Goal: Task Accomplishment & Management: Complete application form

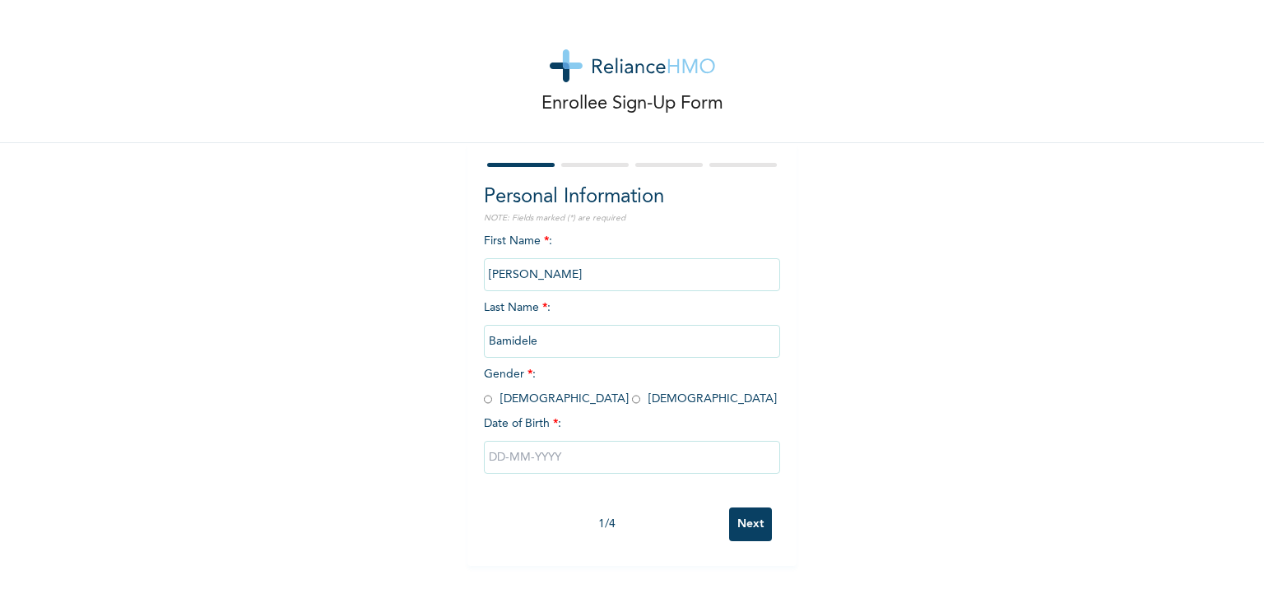
click at [566, 458] on input "text" at bounding box center [632, 457] width 296 height 33
select select "9"
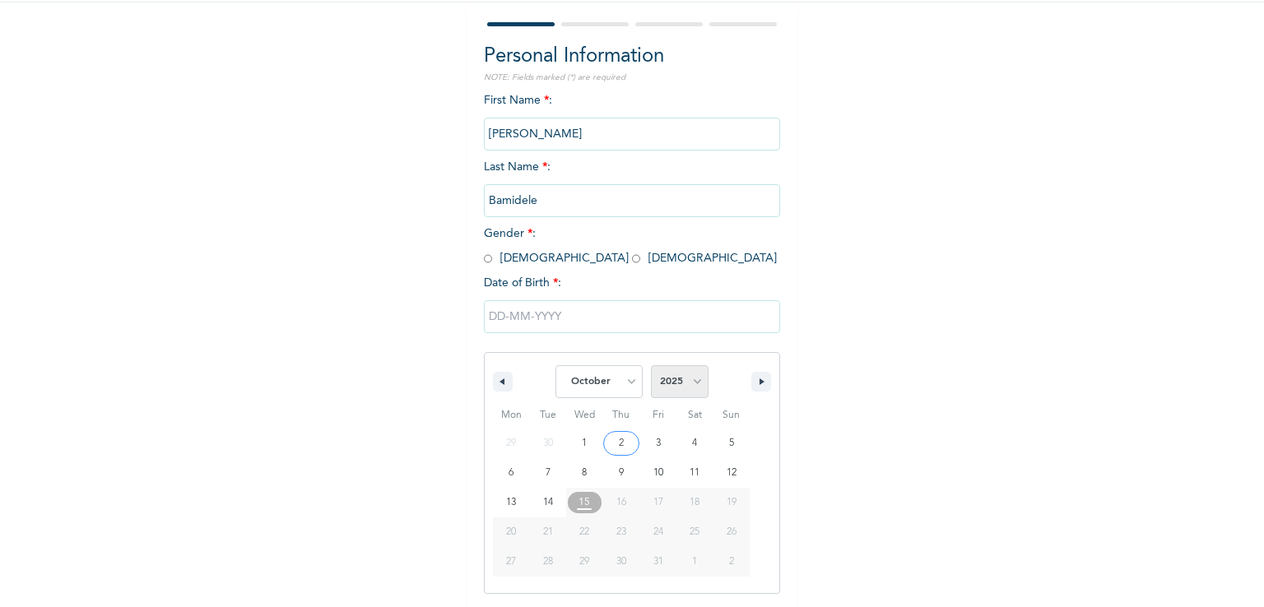
click at [694, 386] on select "2025 2024 2023 2022 2021 2020 2019 2018 2017 2016 2015 2014 2013 2012 2011 2010…" at bounding box center [680, 381] width 58 height 33
select select "1994"
click at [651, 365] on select "2025 2024 2023 2022 2021 2020 2019 2018 2017 2016 2015 2014 2013 2012 2011 2010…" at bounding box center [680, 381] width 58 height 33
click at [626, 386] on select "January February March April May June July August September October November De…" at bounding box center [599, 381] width 87 height 33
select select "7"
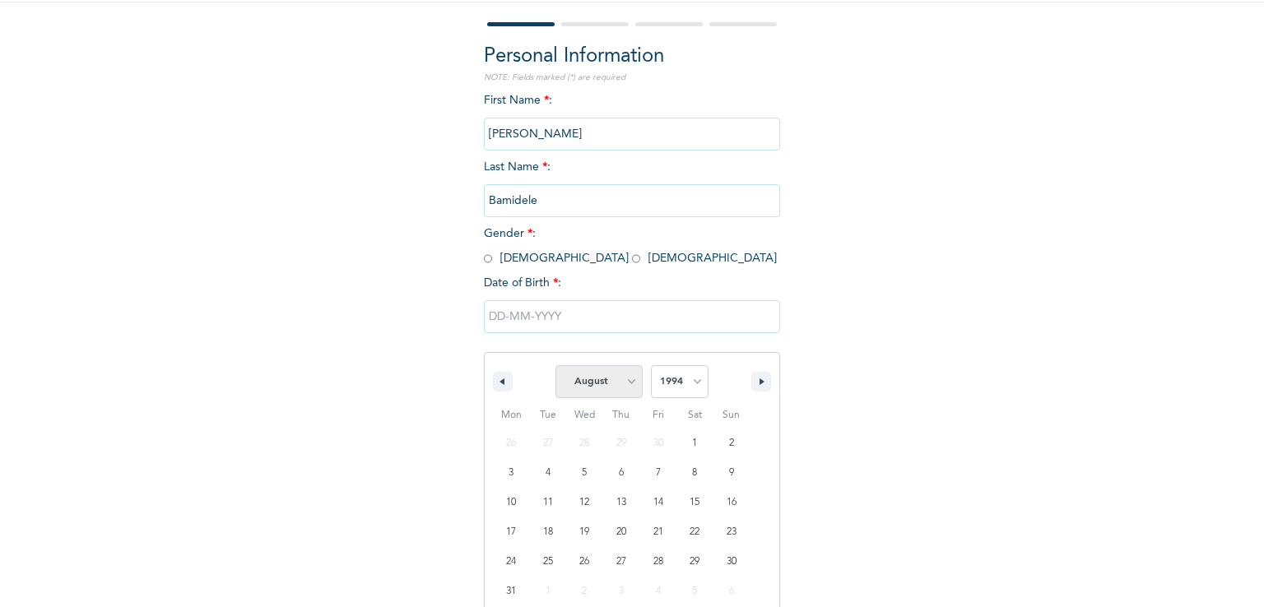
click at [556, 365] on select "January February March April May June July August September October November De…" at bounding box center [599, 381] width 87 height 33
type input "[DATE]"
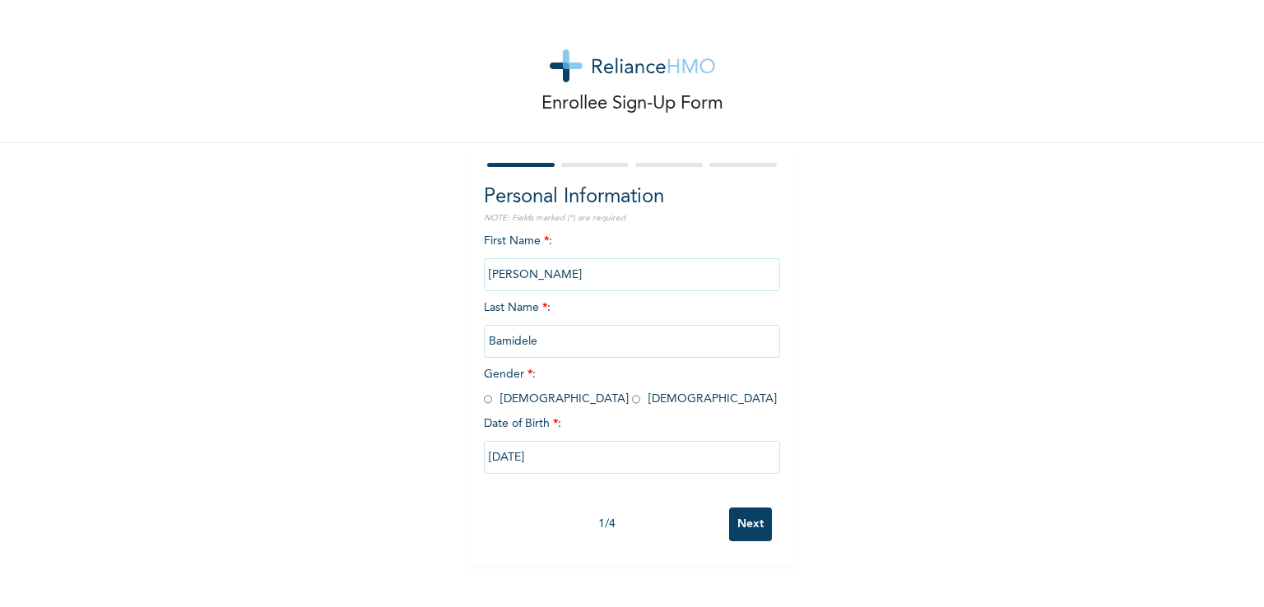
click at [738, 534] on input "Next" at bounding box center [750, 525] width 43 height 34
click at [484, 403] on input "radio" at bounding box center [488, 400] width 8 height 16
radio input "true"
click at [748, 524] on input "Next" at bounding box center [750, 525] width 43 height 34
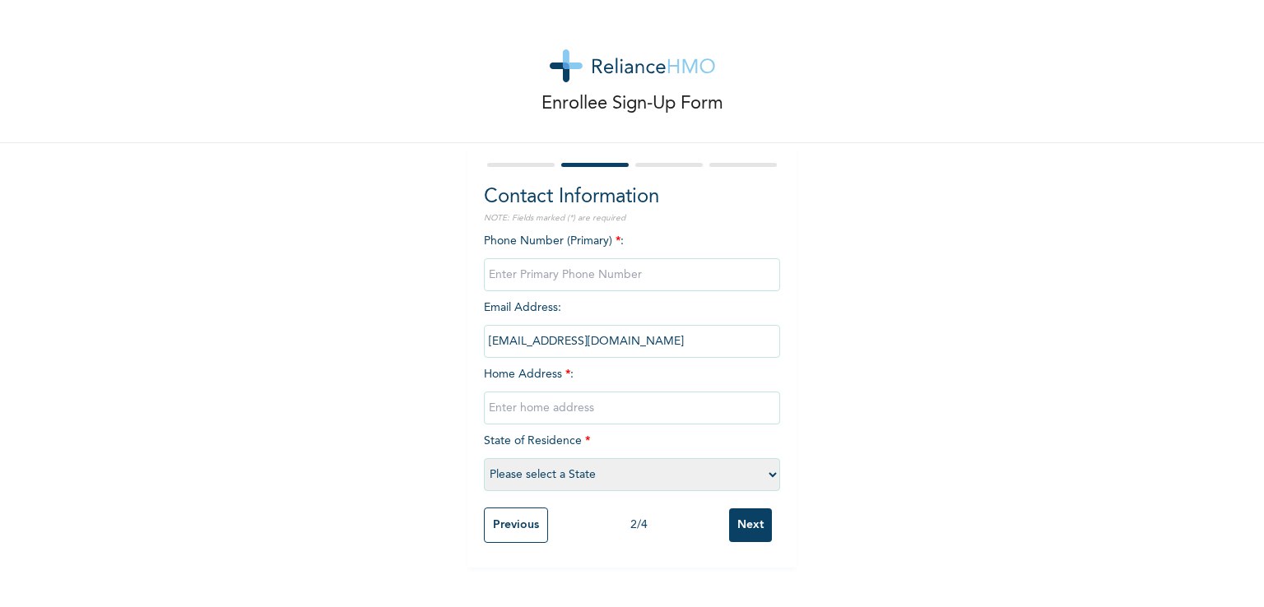
click at [584, 276] on input "phone" at bounding box center [632, 274] width 296 height 33
type input "08167113982"
click at [584, 413] on input "text" at bounding box center [632, 408] width 296 height 33
click at [532, 417] on input "text" at bounding box center [632, 408] width 296 height 33
type input "[STREET_ADDRESS][PERSON_NAME]"
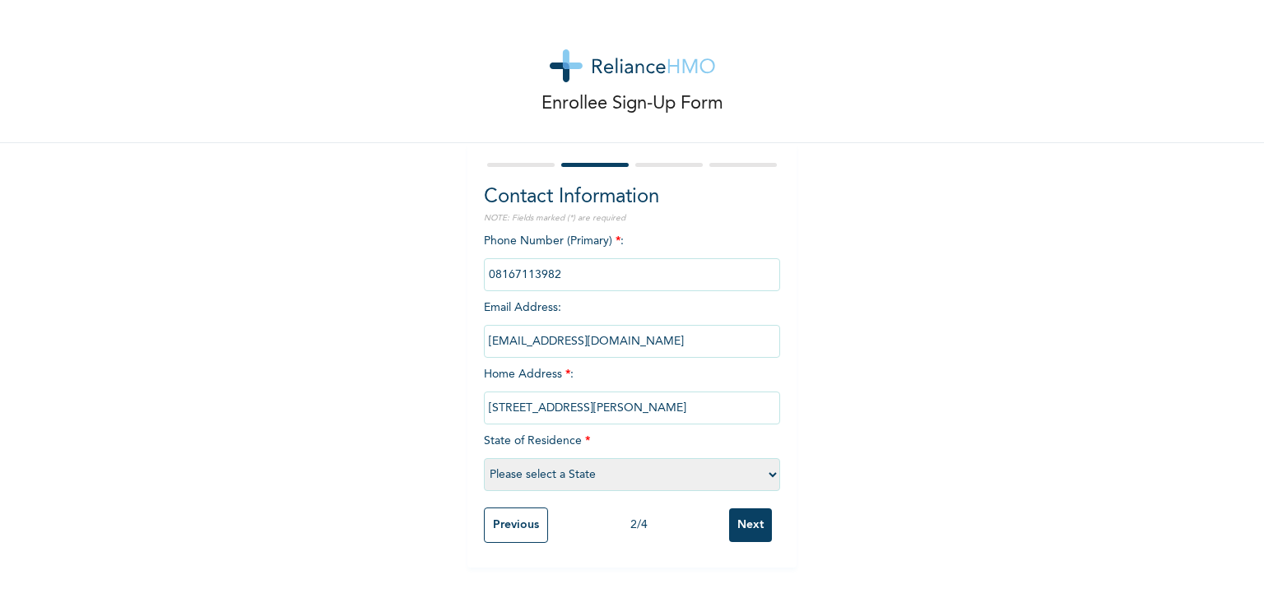
click at [593, 484] on select "Please select a State [PERSON_NAME] (FCT) [PERSON_NAME] Ibom [GEOGRAPHIC_DATA] …" at bounding box center [632, 475] width 296 height 33
select select "25"
click at [484, 459] on select "Please select a State [PERSON_NAME] (FCT) [PERSON_NAME] Ibom [GEOGRAPHIC_DATA] …" at bounding box center [632, 475] width 296 height 33
click at [744, 528] on input "Next" at bounding box center [750, 526] width 43 height 34
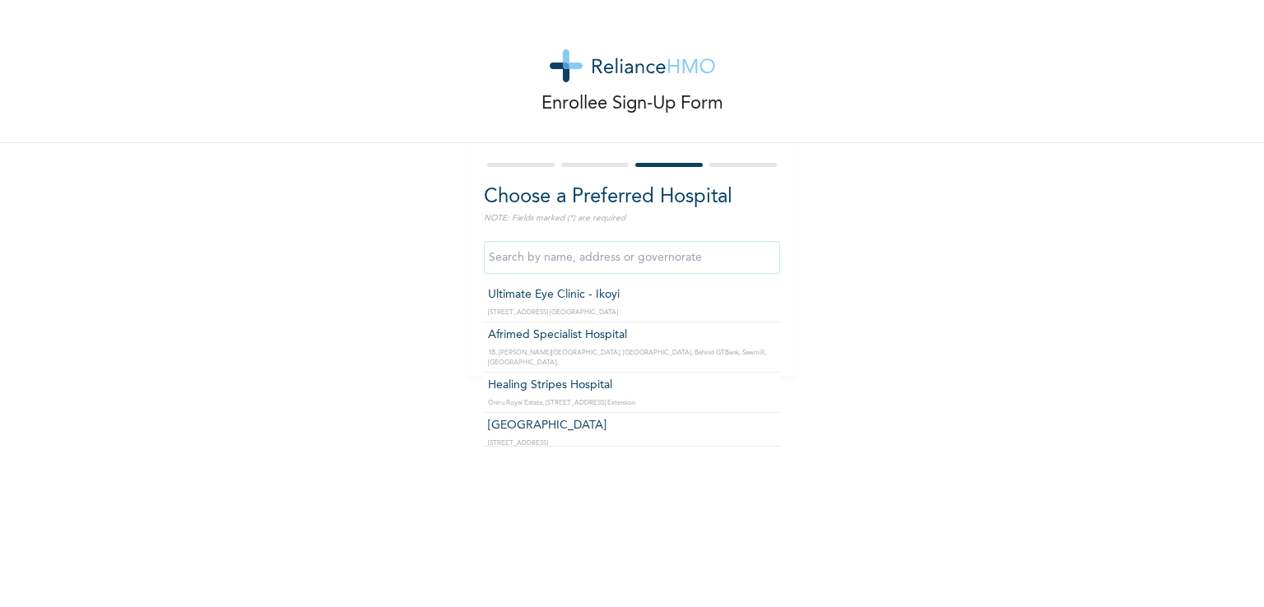
click at [583, 265] on input "text" at bounding box center [632, 257] width 296 height 33
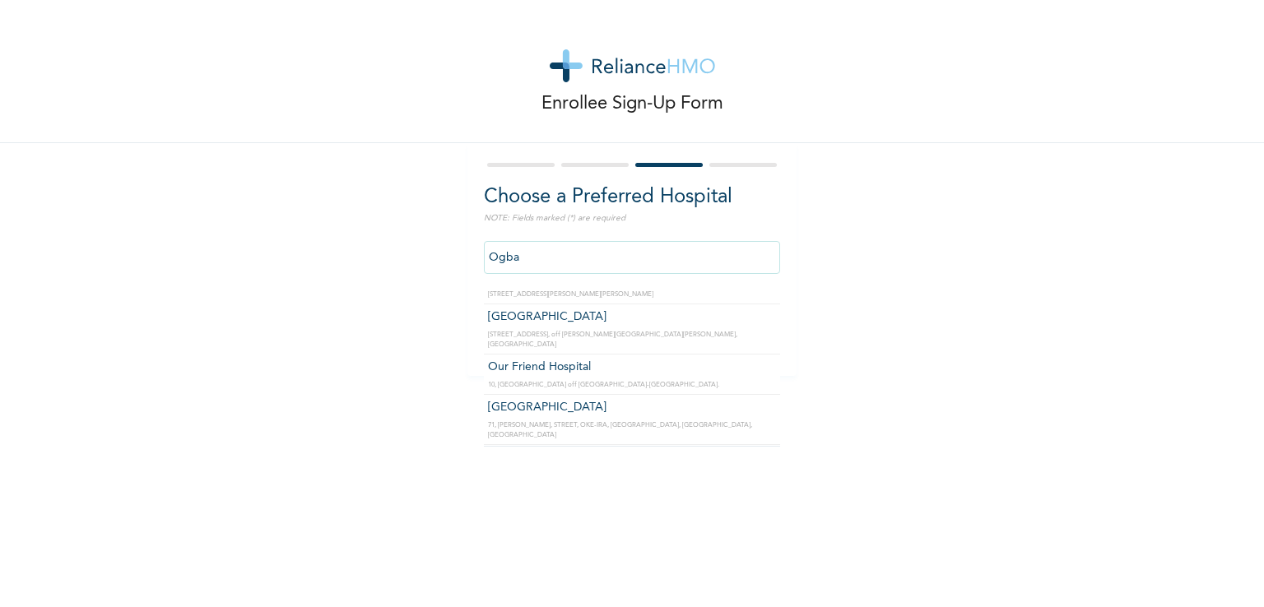
scroll to position [662, 0]
type input "[GEOGRAPHIC_DATA]"
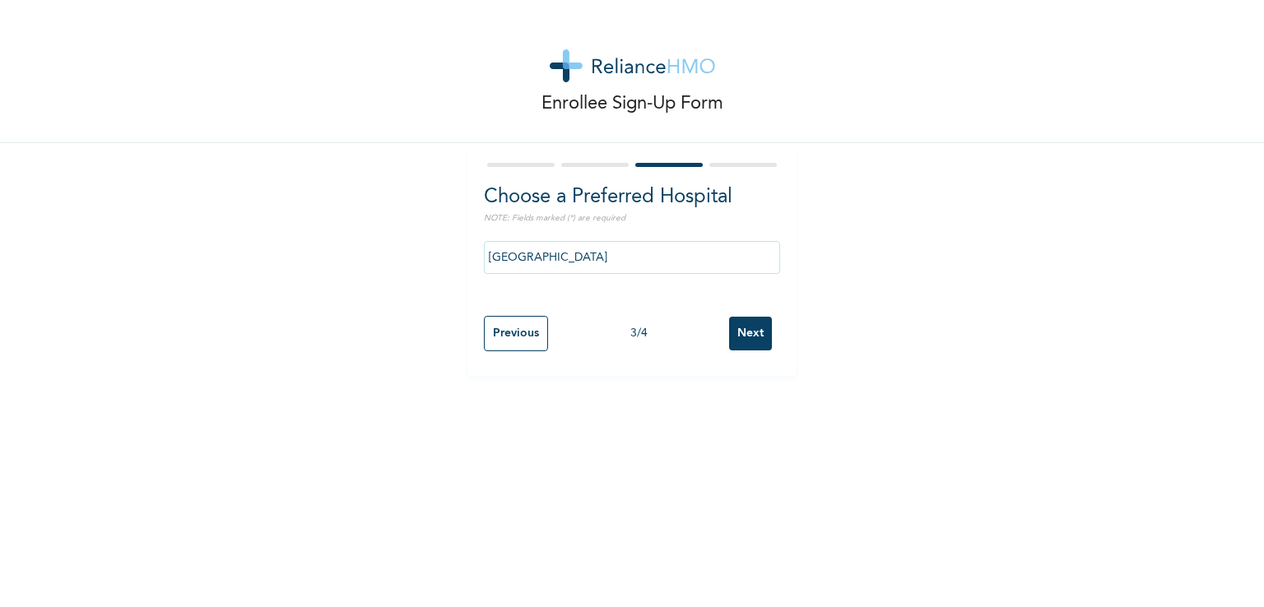
click at [736, 330] on input "Next" at bounding box center [750, 334] width 43 height 34
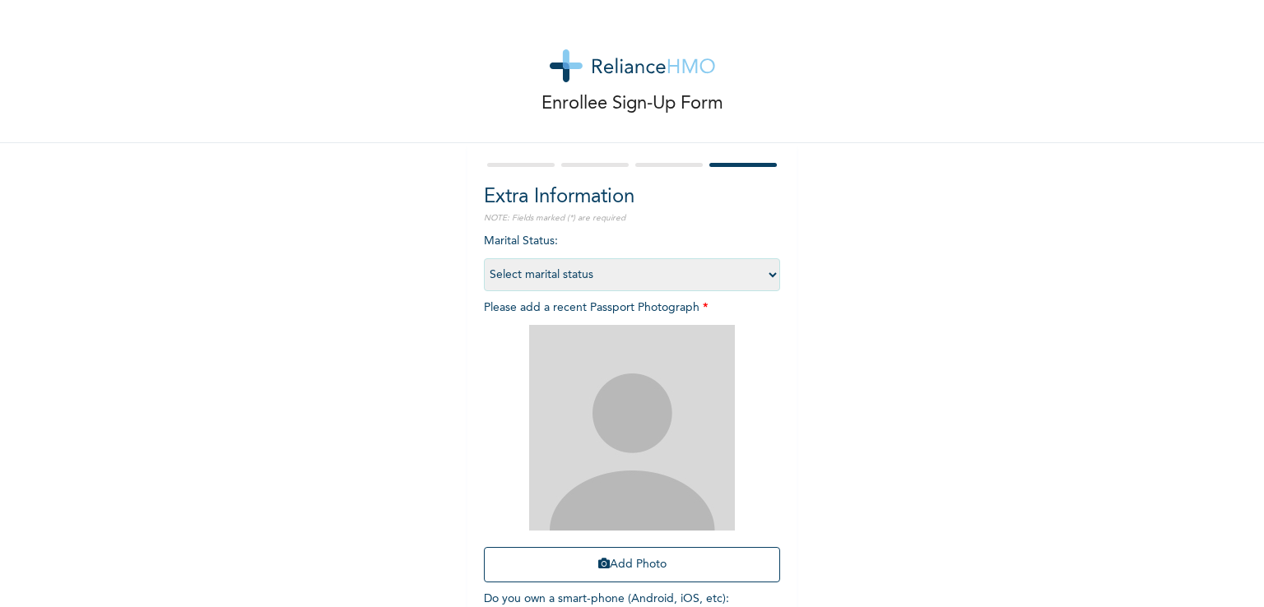
click at [672, 279] on select "Select marital status [DEMOGRAPHIC_DATA] Married [DEMOGRAPHIC_DATA] Widow/[DEMO…" at bounding box center [632, 274] width 296 height 33
select select "1"
click at [484, 258] on select "Select marital status [DEMOGRAPHIC_DATA] Married [DEMOGRAPHIC_DATA] Widow/[DEMO…" at bounding box center [632, 274] width 296 height 33
click at [629, 563] on button "Add Photo" at bounding box center [632, 564] width 296 height 35
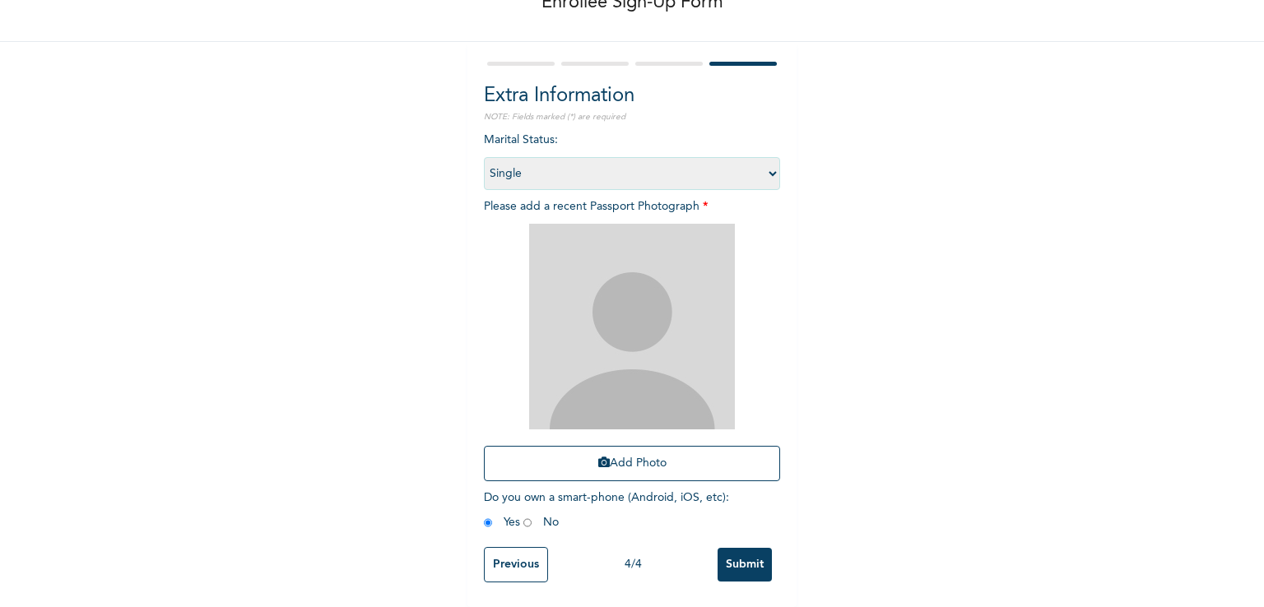
click at [639, 343] on img at bounding box center [632, 327] width 206 height 206
click at [610, 396] on img at bounding box center [632, 327] width 206 height 206
click at [620, 452] on button "Add Photo" at bounding box center [632, 463] width 296 height 35
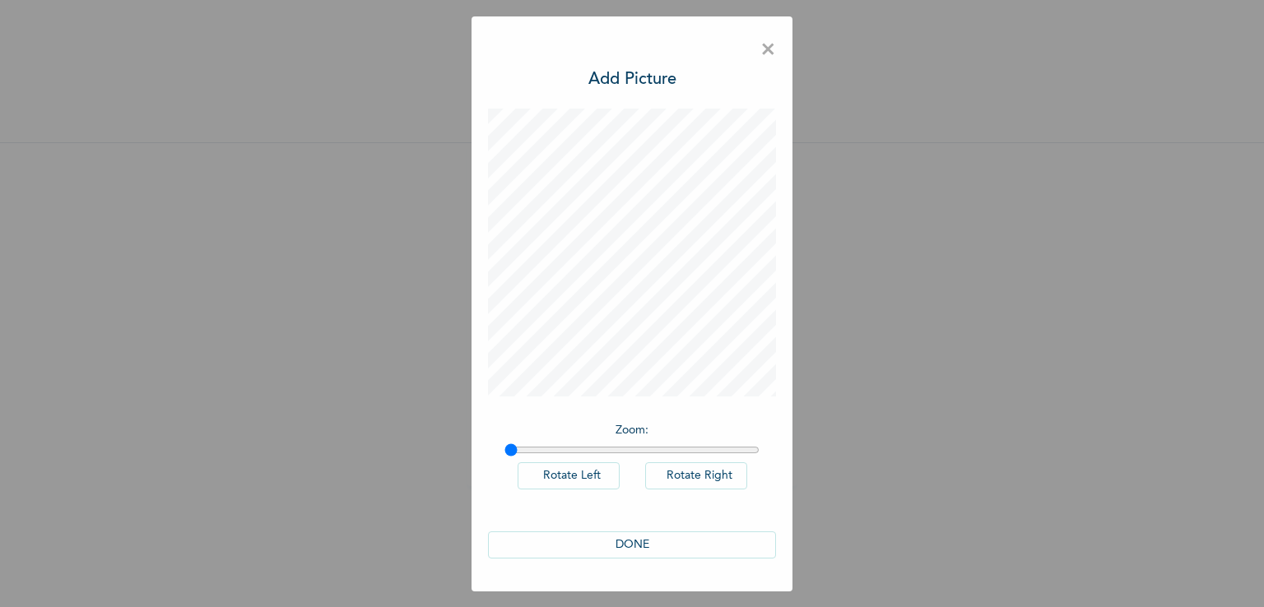
scroll to position [0, 0]
click at [640, 555] on button "DONE" at bounding box center [632, 545] width 288 height 27
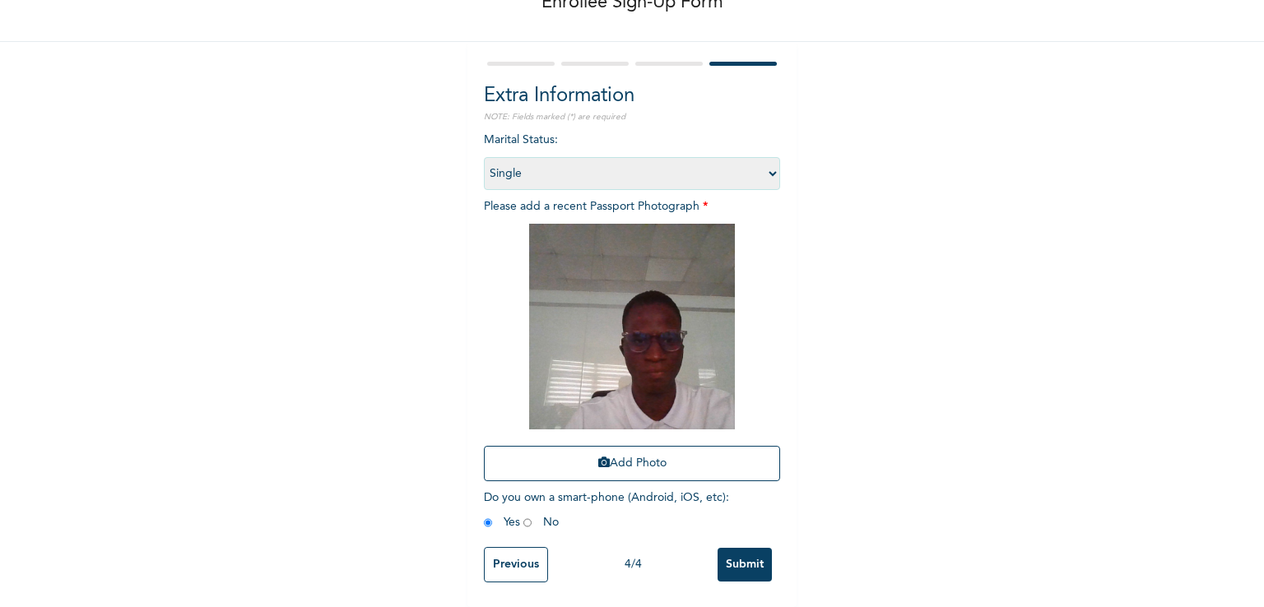
scroll to position [113, 0]
click at [736, 557] on input "Submit" at bounding box center [745, 565] width 54 height 34
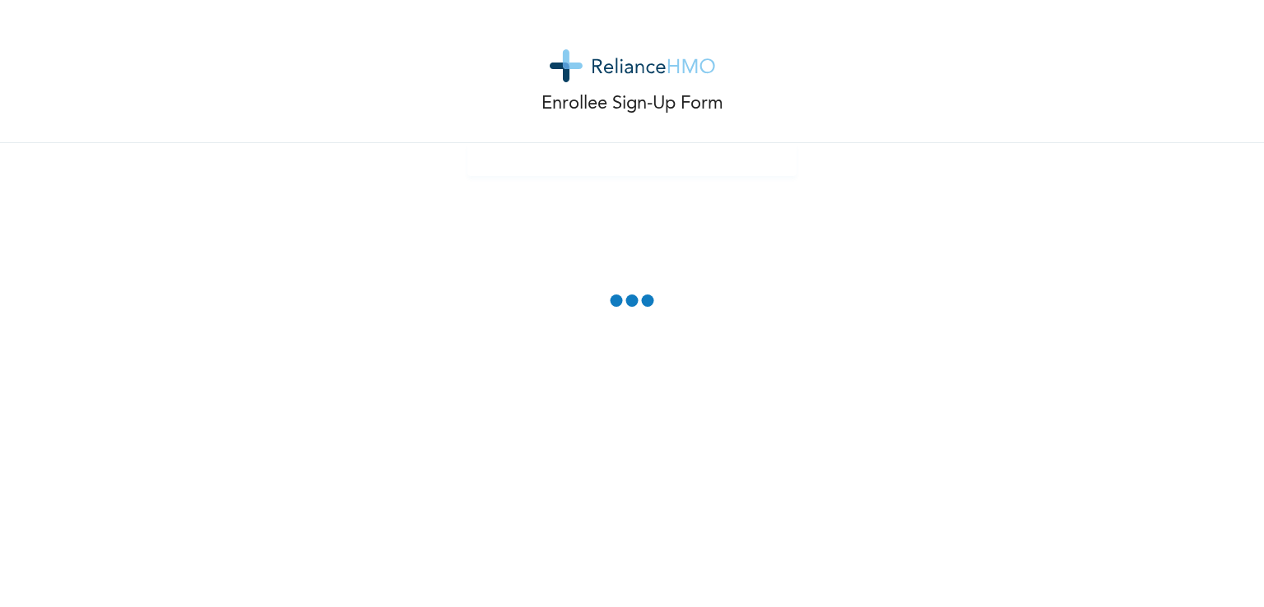
scroll to position [0, 0]
